Goal: Task Accomplishment & Management: Use online tool/utility

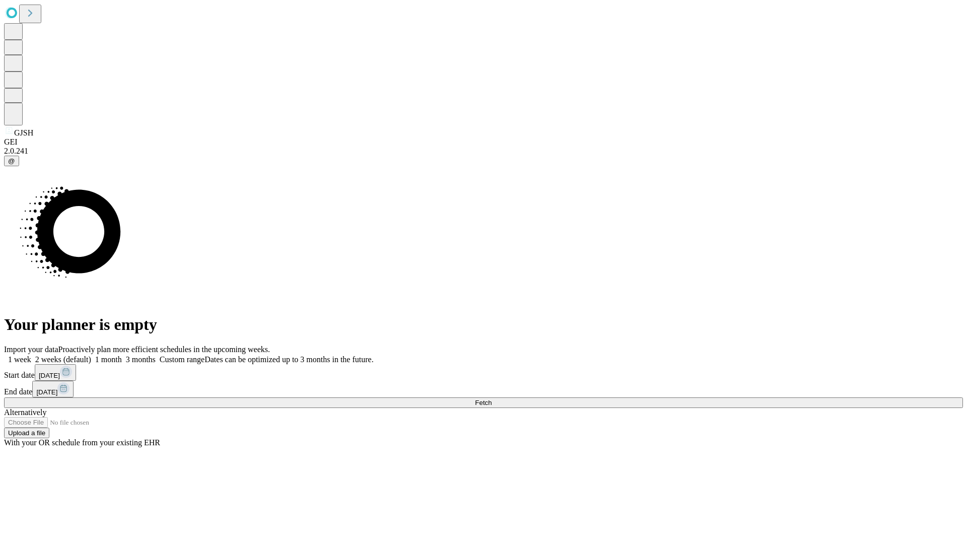
click at [492, 399] on span "Fetch" at bounding box center [483, 403] width 17 height 8
